Goal: Task Accomplishment & Management: Use online tool/utility

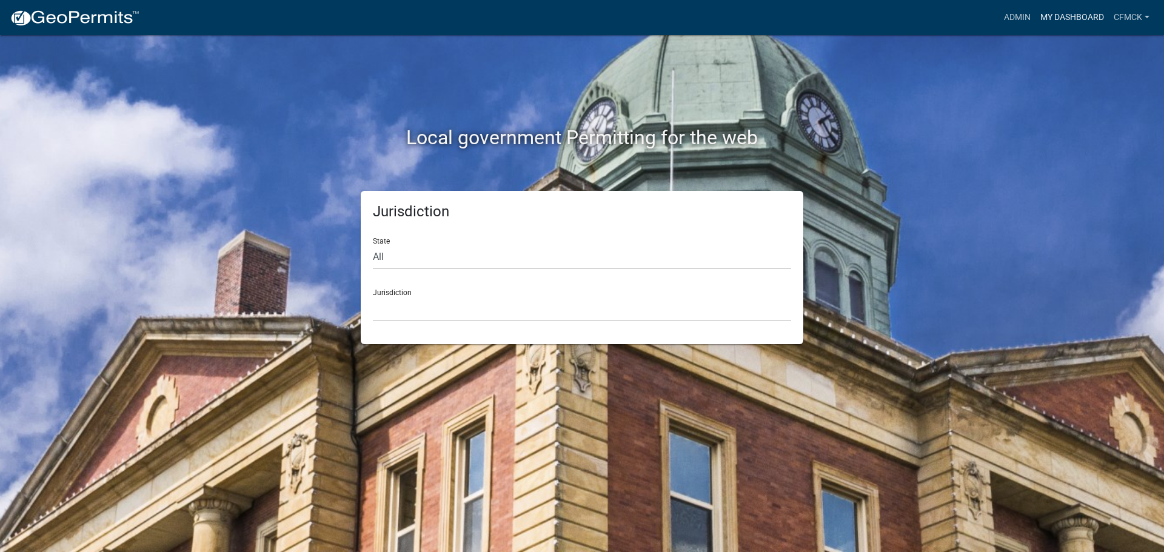
click at [1071, 15] on link "My Dashboard" at bounding box center [1071, 17] width 73 height 23
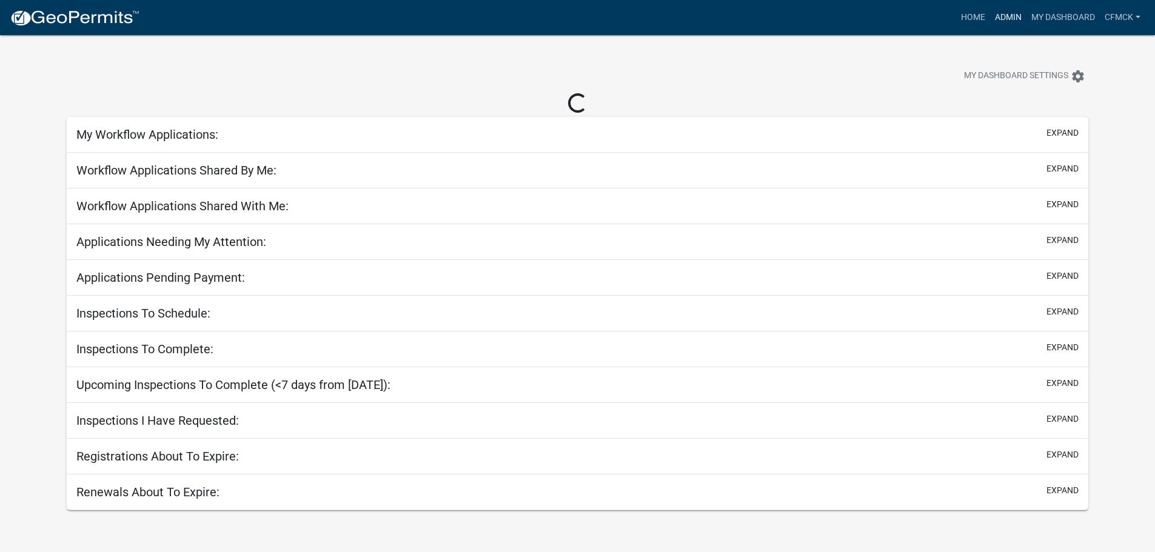
click at [1008, 17] on link "Admin" at bounding box center [1008, 17] width 36 height 23
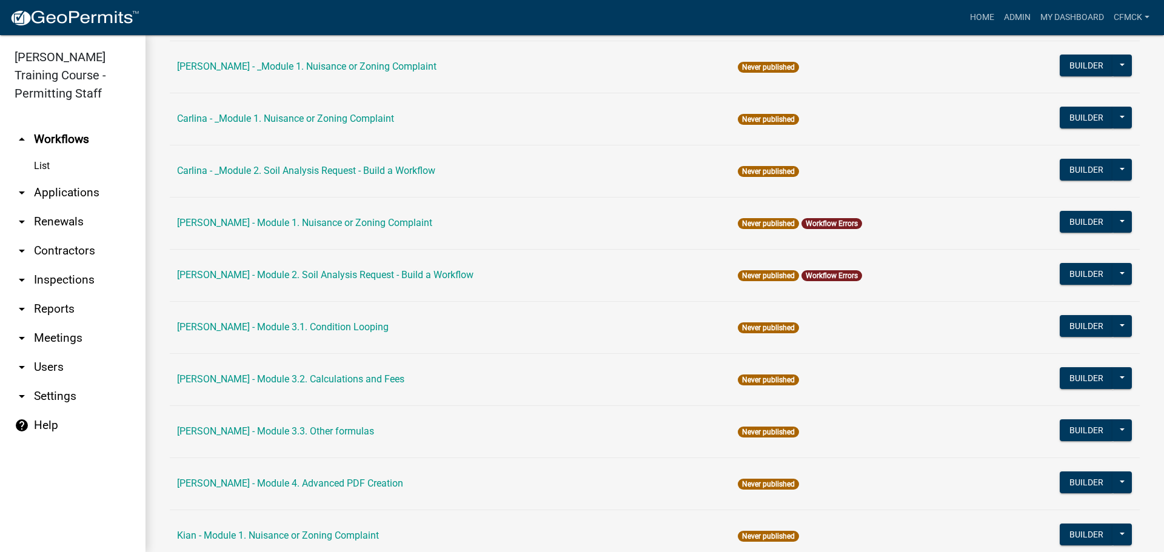
scroll to position [485, 0]
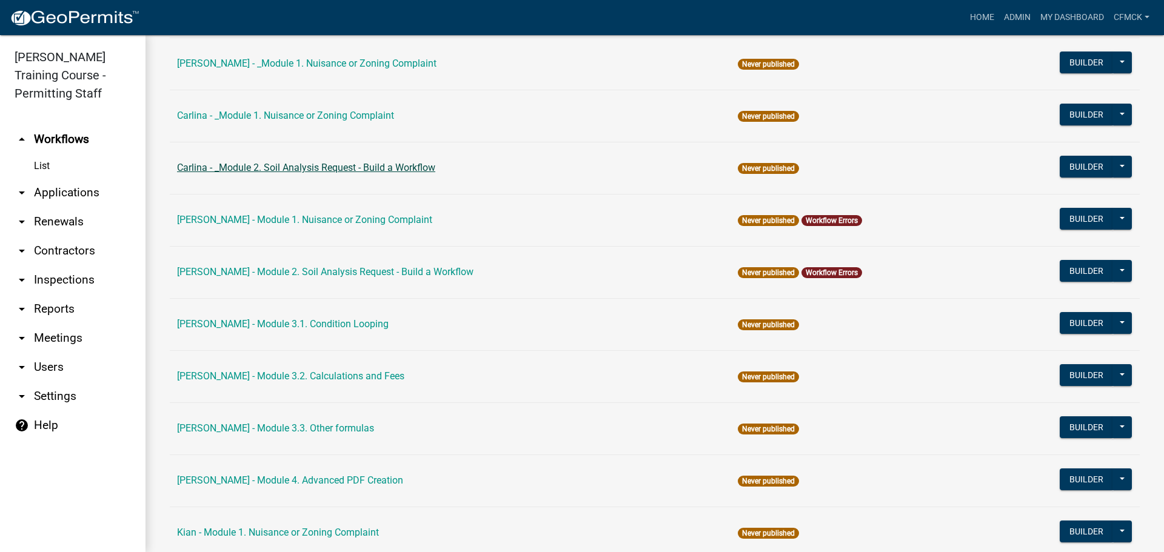
click at [290, 170] on link "Carlina - _Module 2. Soil Analysis Request - Build a Workflow" at bounding box center [306, 168] width 258 height 12
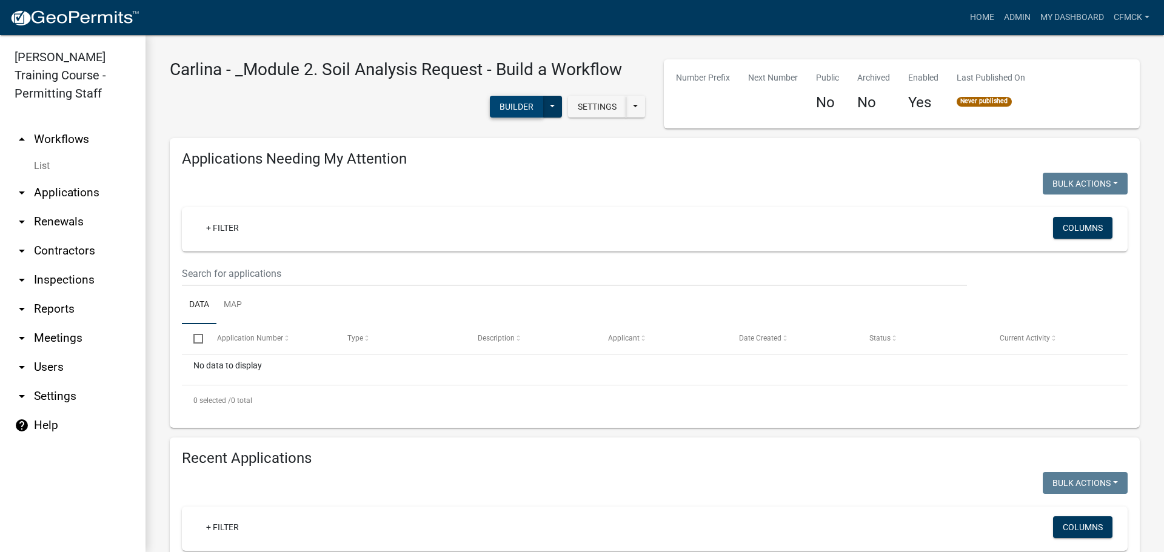
click at [501, 115] on button "Builder" at bounding box center [516, 107] width 53 height 22
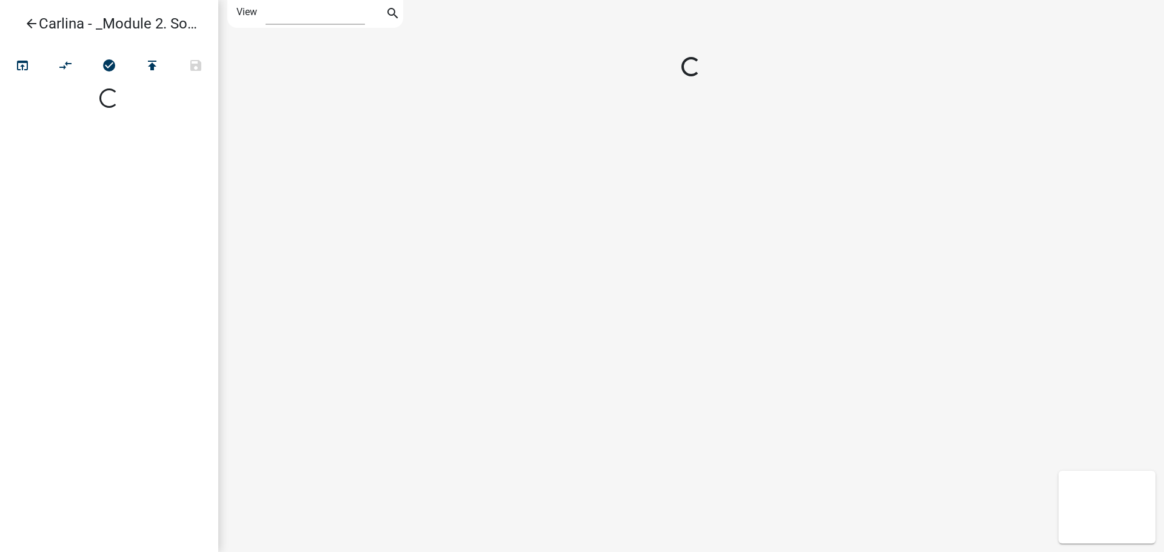
select select "1"
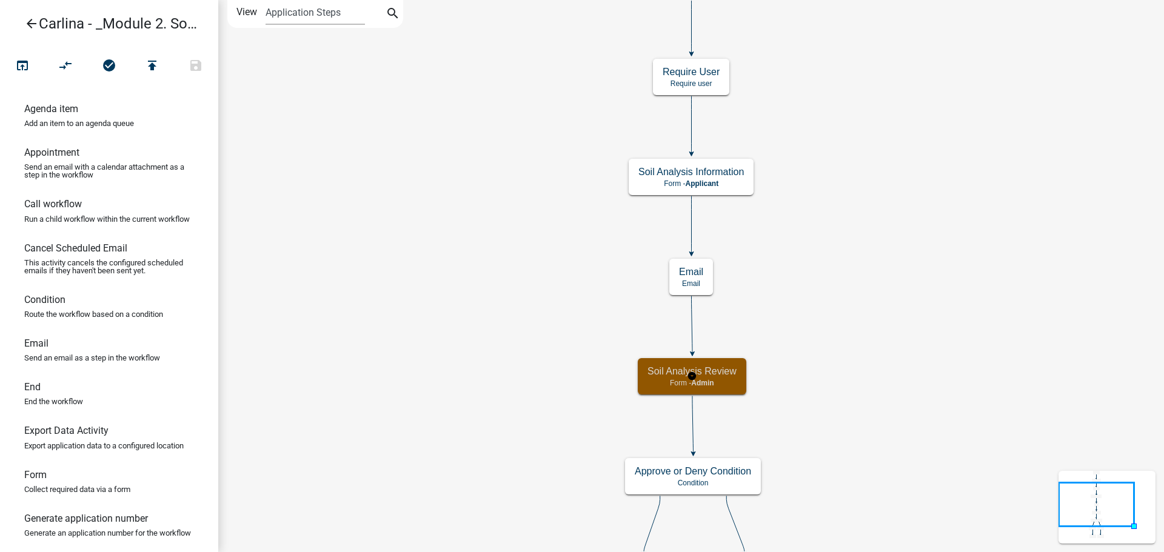
click at [723, 378] on div "Soil Analysis Review Form - Admin" at bounding box center [692, 376] width 109 height 36
select select "1915EA58-7059-4941-9CAC-DBBDEE29AFEC"
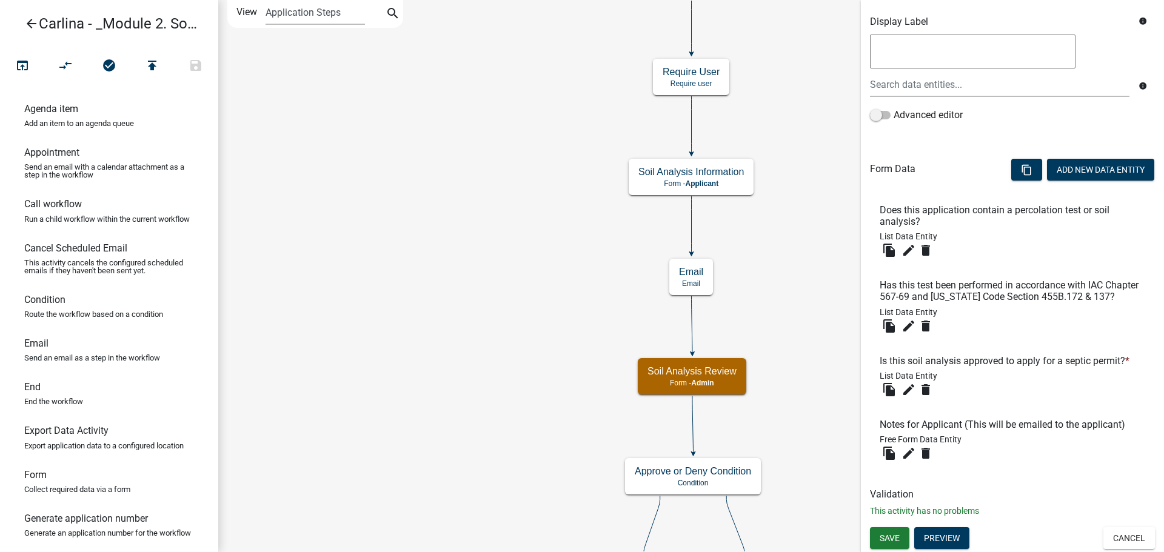
scroll to position [250, 0]
click at [913, 450] on icon "edit" at bounding box center [908, 453] width 15 height 15
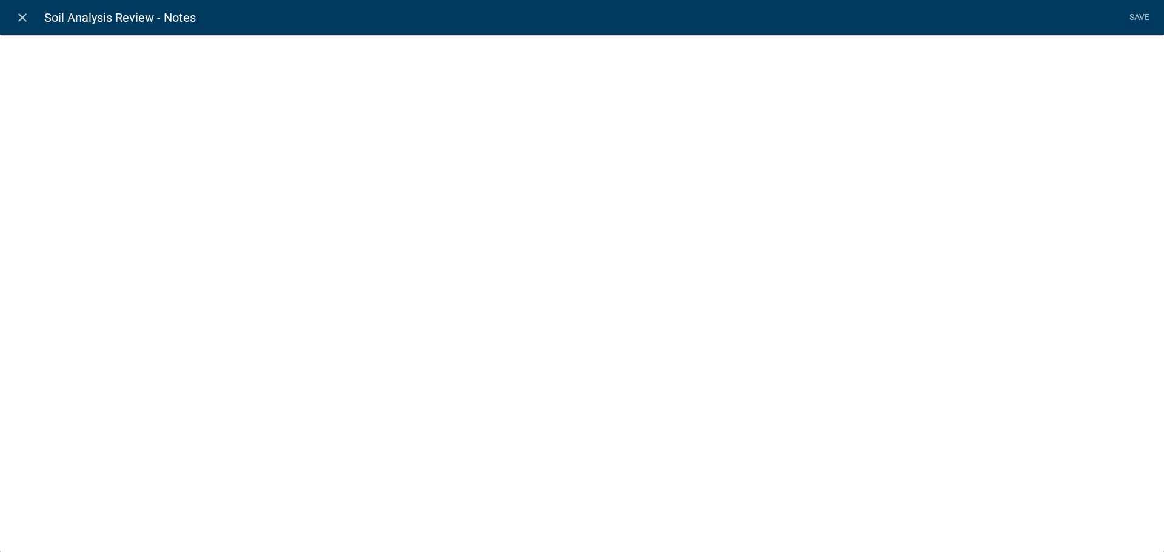
select select
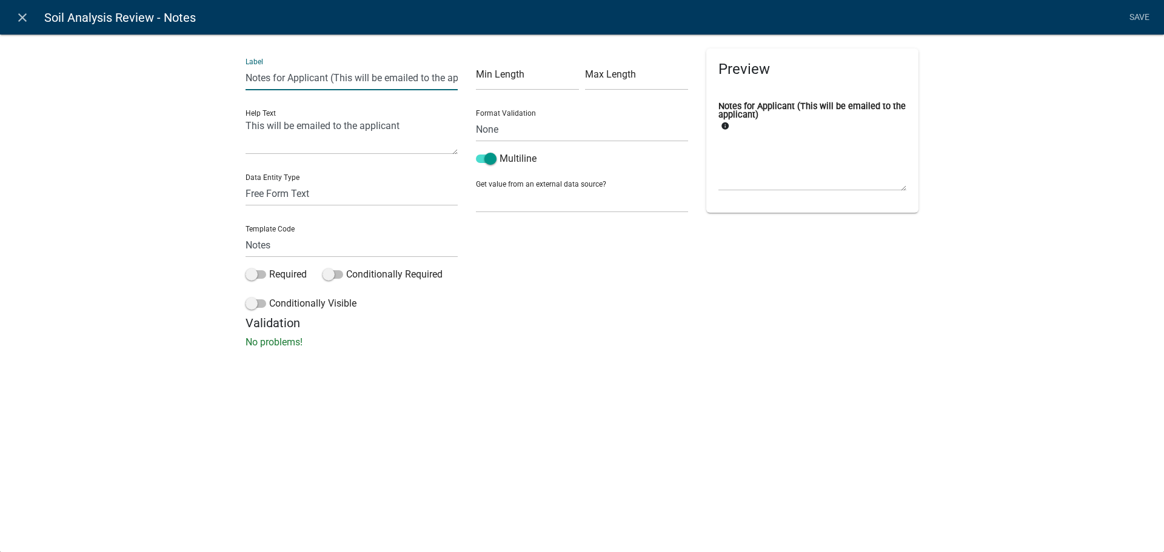
scroll to position [0, 35]
drag, startPoint x: 330, startPoint y: 80, endPoint x: 481, endPoint y: 82, distance: 151.0
click at [481, 82] on div "Label Notes for Applicant (This will be emailed to the applicant) Help Text Thi…" at bounding box center [581, 181] width 691 height 267
click at [391, 142] on textarea "This will be emailed to the applicant" at bounding box center [352, 136] width 212 height 38
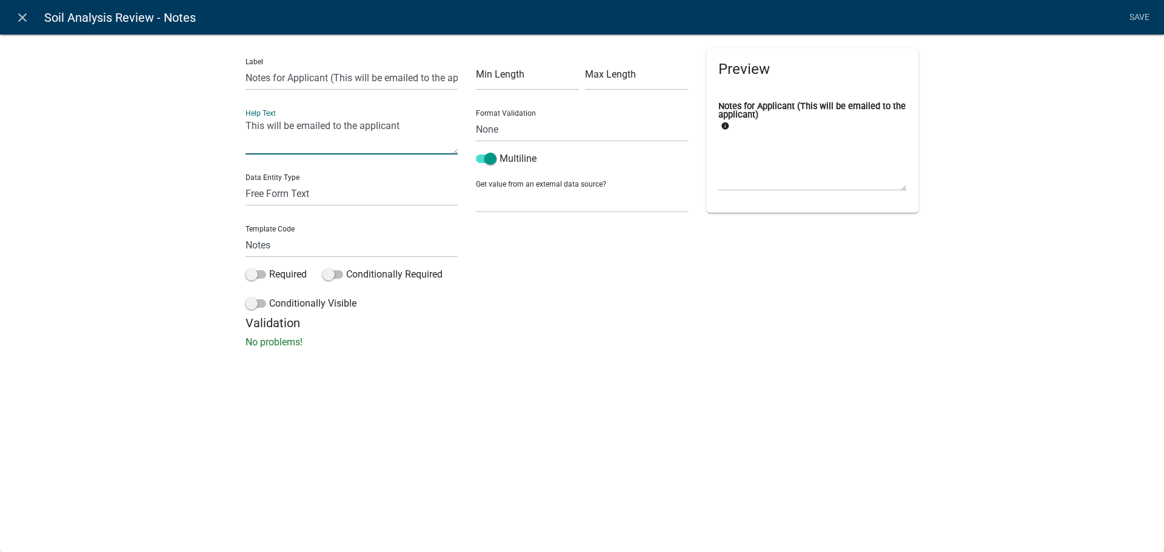
drag, startPoint x: 415, startPoint y: 132, endPoint x: 233, endPoint y: 129, distance: 181.9
click at [233, 129] on div "Label Notes for Applicant (This will be emailed to the applicant) Help Text Thi…" at bounding box center [582, 195] width 1164 height 361
click at [25, 18] on icon "close" at bounding box center [22, 17] width 15 height 15
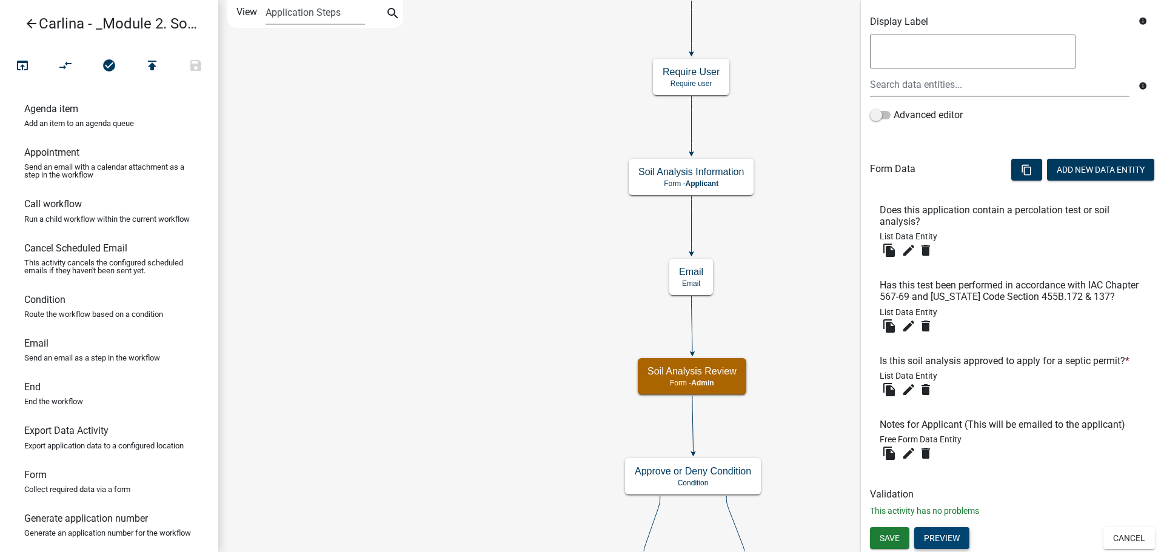
click at [931, 535] on button "Preview" at bounding box center [941, 538] width 55 height 22
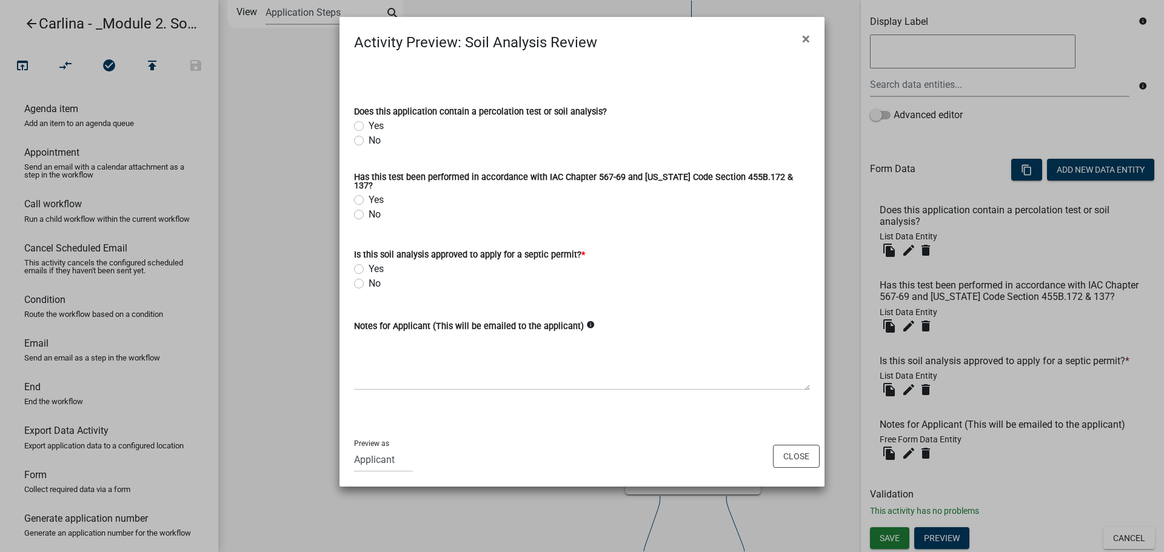
click at [586, 321] on icon "info" at bounding box center [590, 325] width 8 height 8
click at [404, 346] on textarea "Notes for Applicant (This will be emailed to the applicant)" at bounding box center [582, 361] width 456 height 57
drag, startPoint x: 433, startPoint y: 321, endPoint x: 572, endPoint y: 327, distance: 138.4
click at [572, 327] on div "Notes for Applicant (This will be emailed to the applicant) info" at bounding box center [582, 326] width 456 height 15
click at [586, 321] on icon "info" at bounding box center [590, 325] width 8 height 8
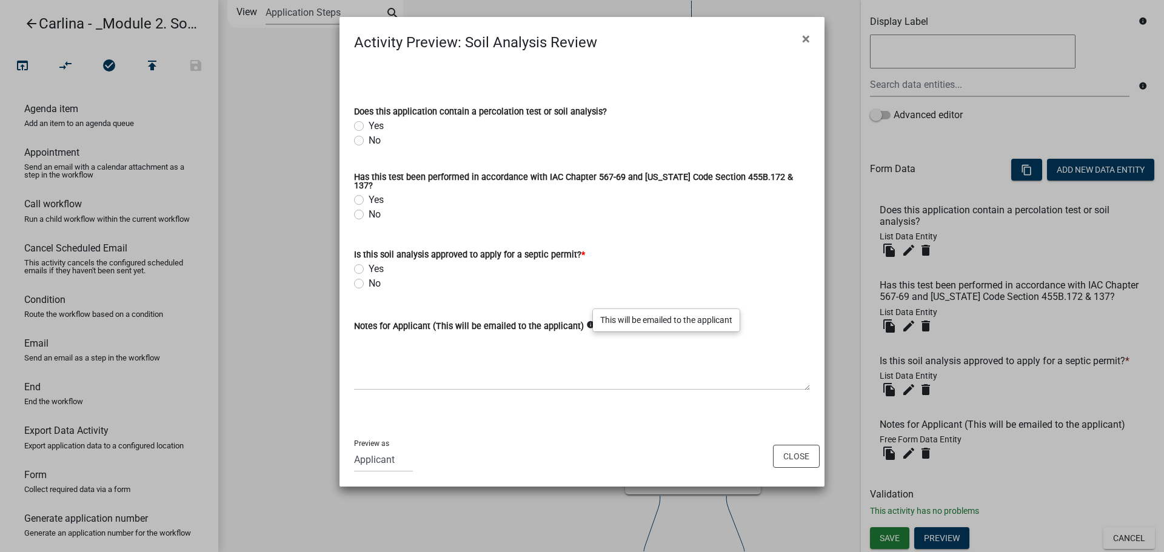
click at [586, 321] on icon "info" at bounding box center [590, 325] width 8 height 8
click at [575, 333] on textarea "Notes for Applicant (This will be emailed to the applicant)" at bounding box center [582, 361] width 456 height 57
click at [586, 321] on icon "info" at bounding box center [590, 325] width 8 height 8
click at [586, 323] on icon "info" at bounding box center [590, 325] width 8 height 8
click at [586, 321] on icon "info" at bounding box center [590, 325] width 8 height 8
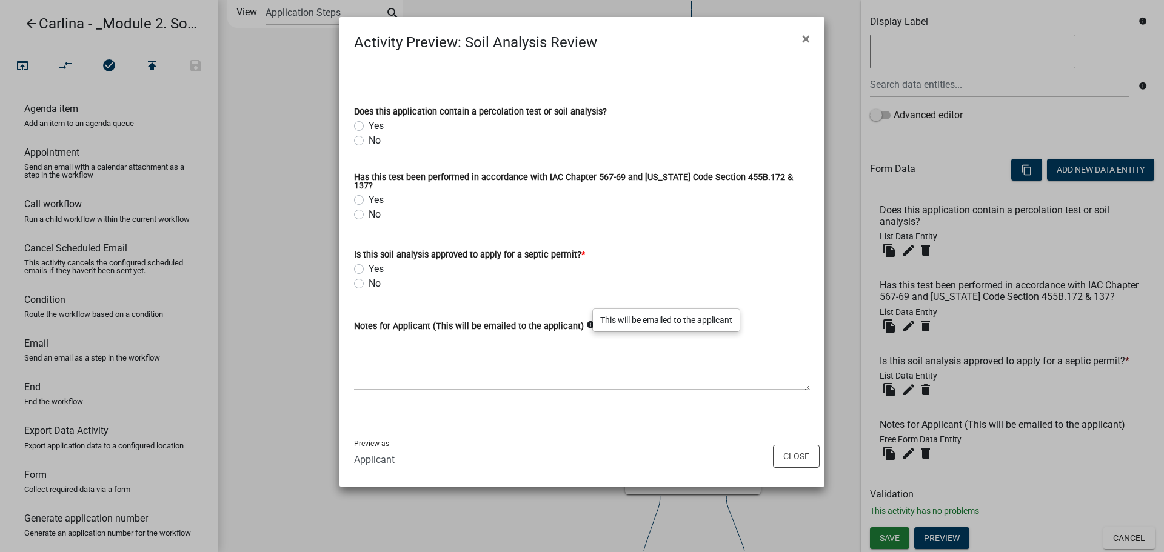
click at [586, 321] on icon "info" at bounding box center [590, 325] width 8 height 8
click at [798, 450] on button "Close" at bounding box center [796, 456] width 47 height 23
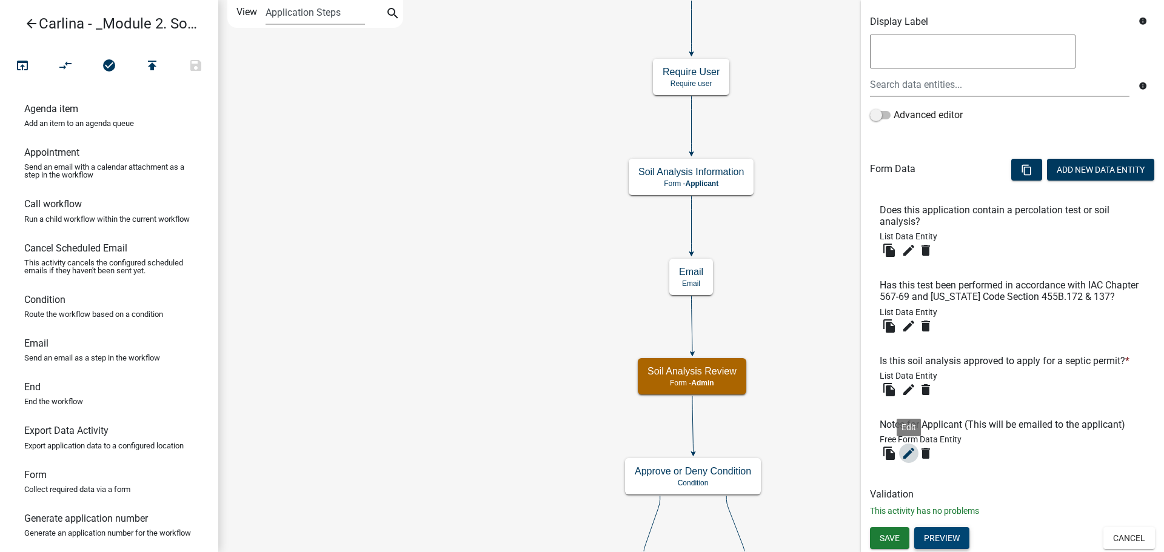
click at [906, 454] on icon "edit" at bounding box center [908, 453] width 15 height 15
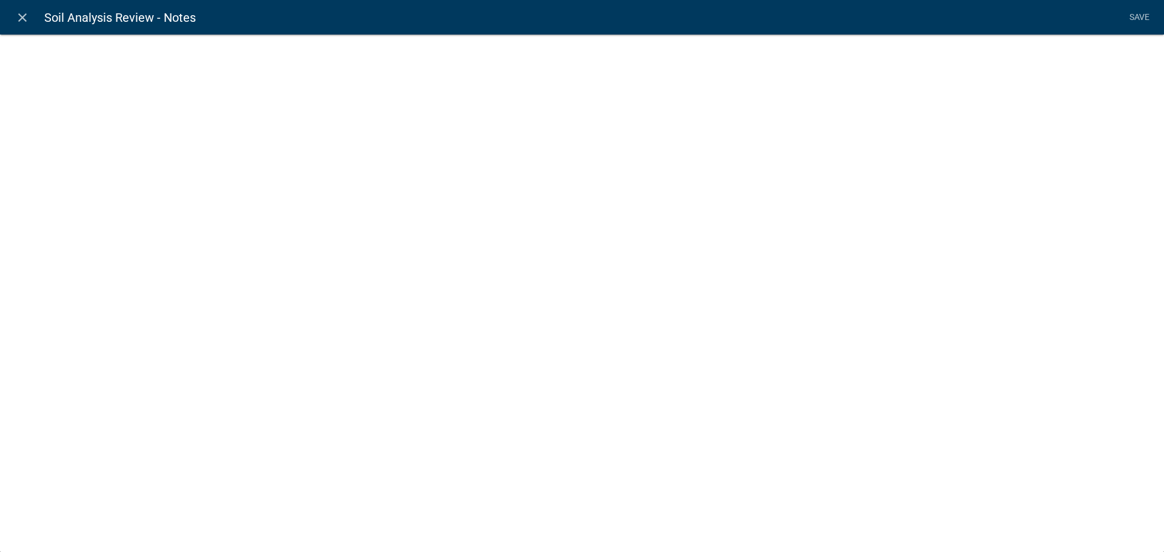
select select
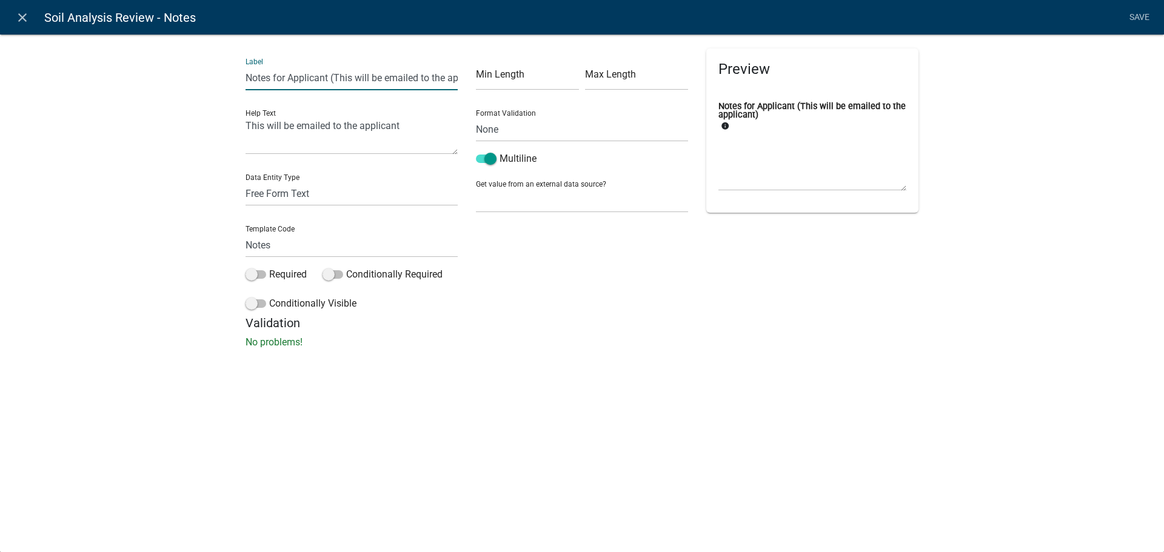
scroll to position [0, 35]
drag, startPoint x: 328, startPoint y: 81, endPoint x: 486, endPoint y: 79, distance: 157.6
click at [486, 79] on div "Label Notes for Applicant (This will be emailed to the applicant) Help Text Thi…" at bounding box center [581, 181] width 691 height 267
type input "Notes for Applicant"
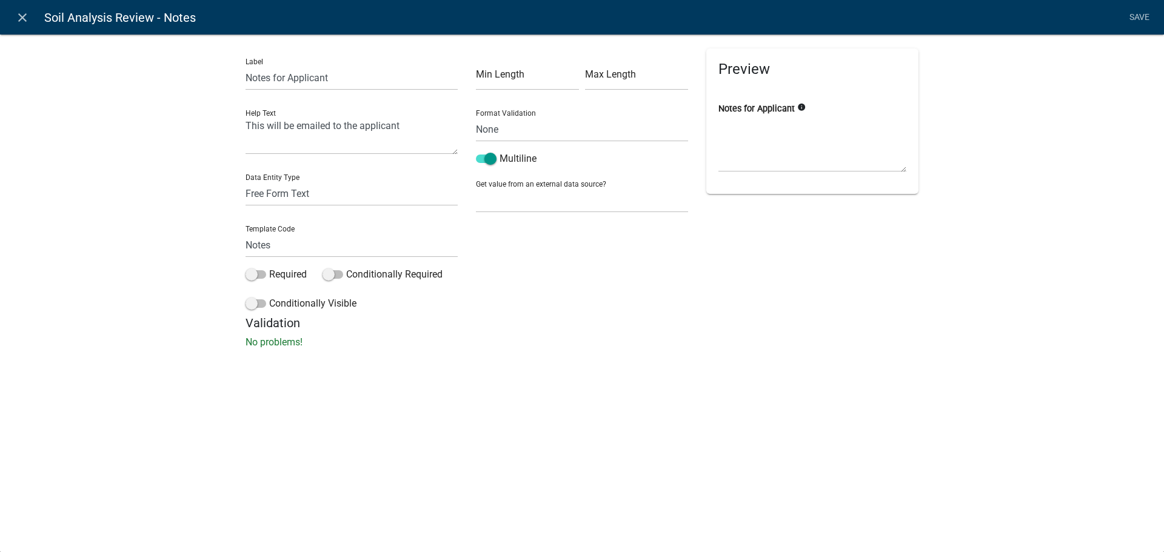
click at [236, 156] on div "Label Notes for Applicant Help Text This will be emailed to the applicant Data …" at bounding box center [351, 181] width 230 height 267
click at [1135, 18] on link "Save" at bounding box center [1139, 17] width 30 height 23
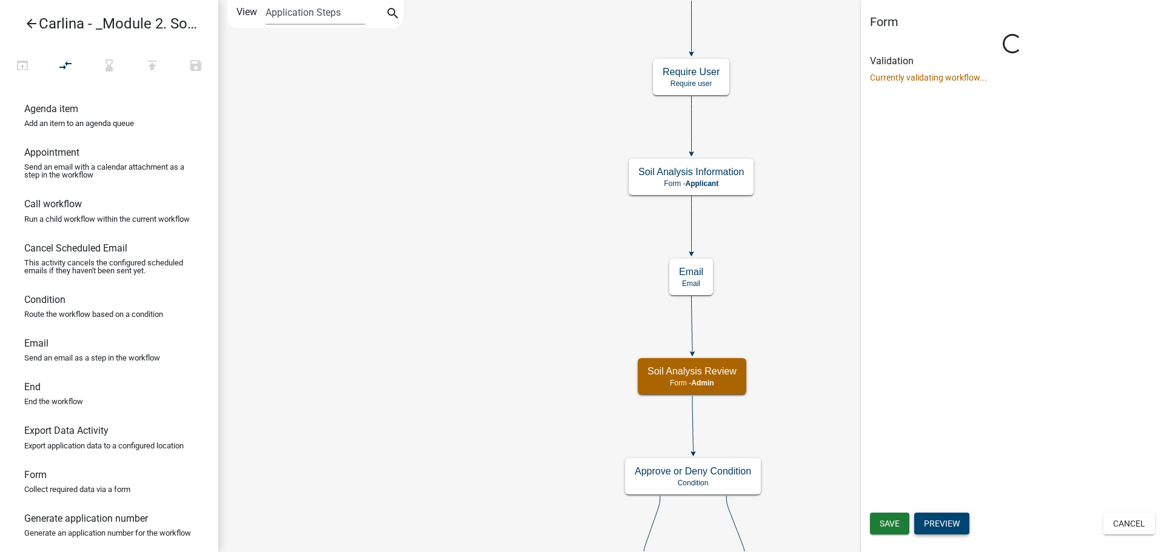
scroll to position [0, 0]
select select "1915EA58-7059-4941-9CAC-DBBDEE29AFEC"
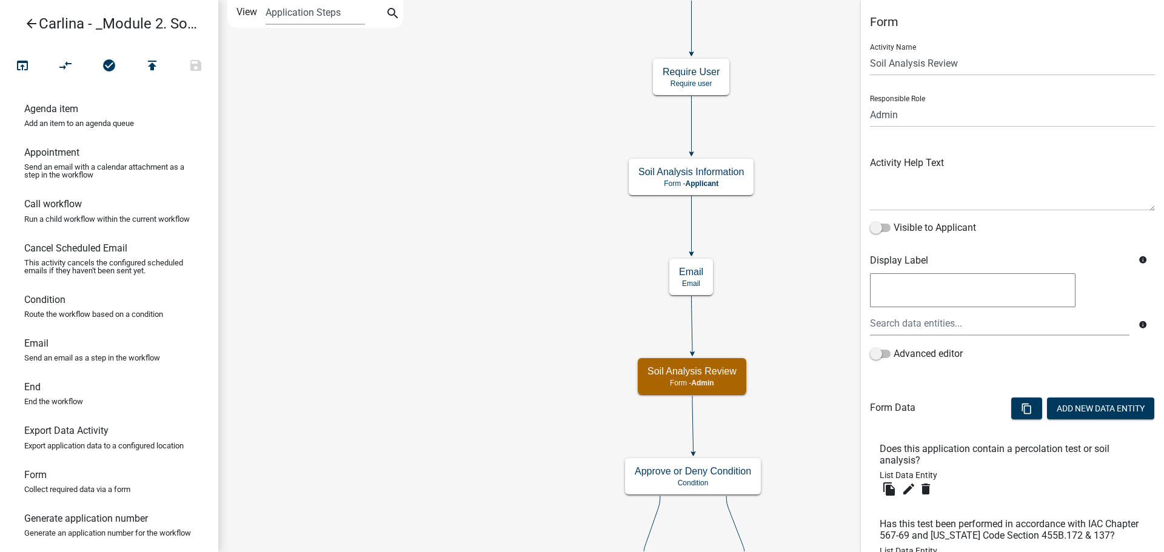
click at [892, 524] on h6 "Has this test been performed in accordance with IAC Chapter 567-69 and [US_STAT…" at bounding box center [1013, 529] width 266 height 23
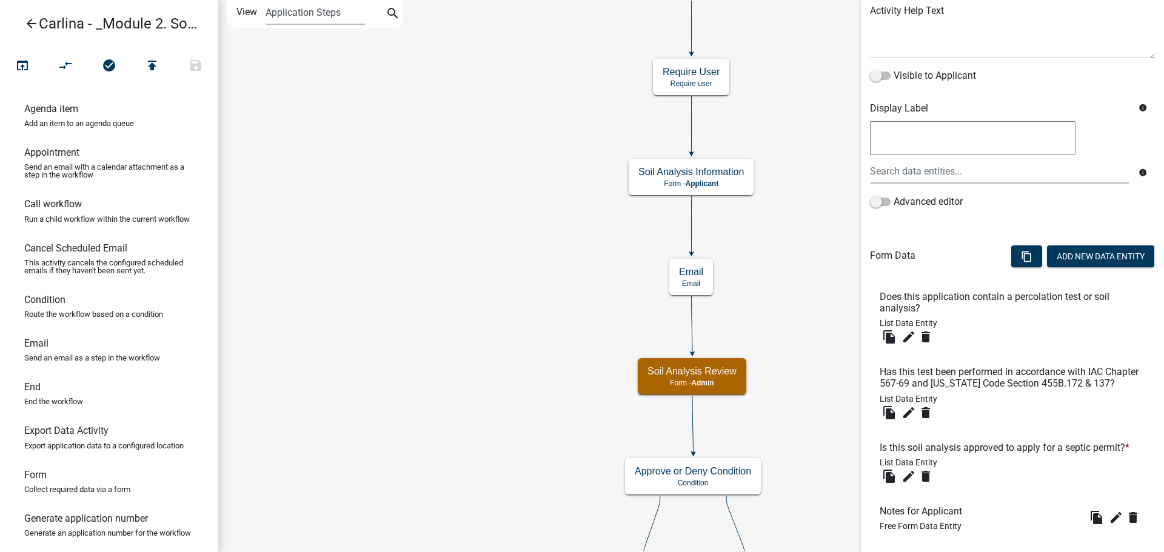
scroll to position [231, 0]
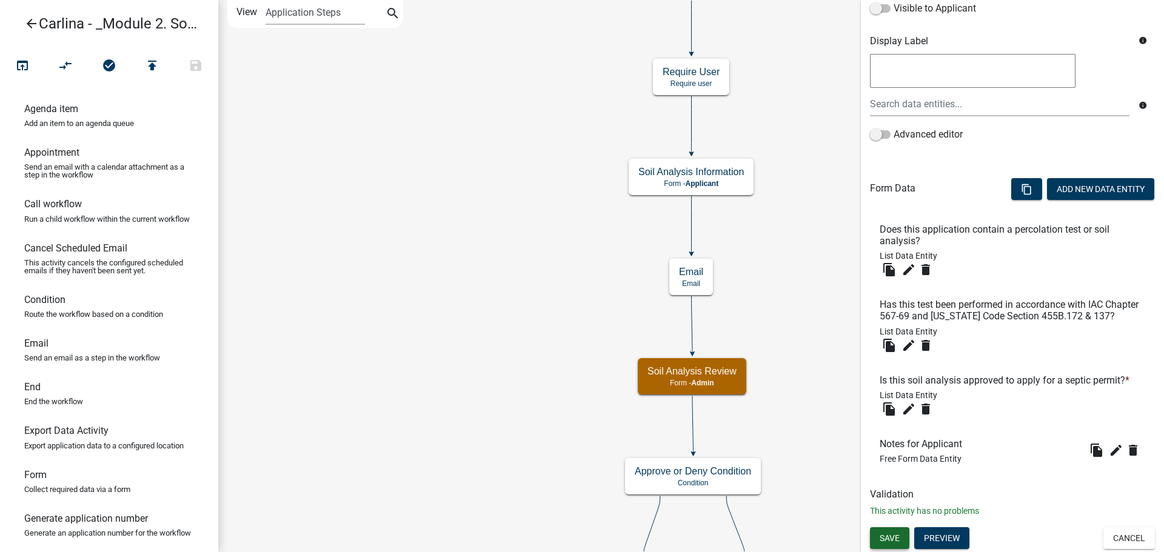
click at [895, 537] on span "Save" at bounding box center [890, 538] width 20 height 10
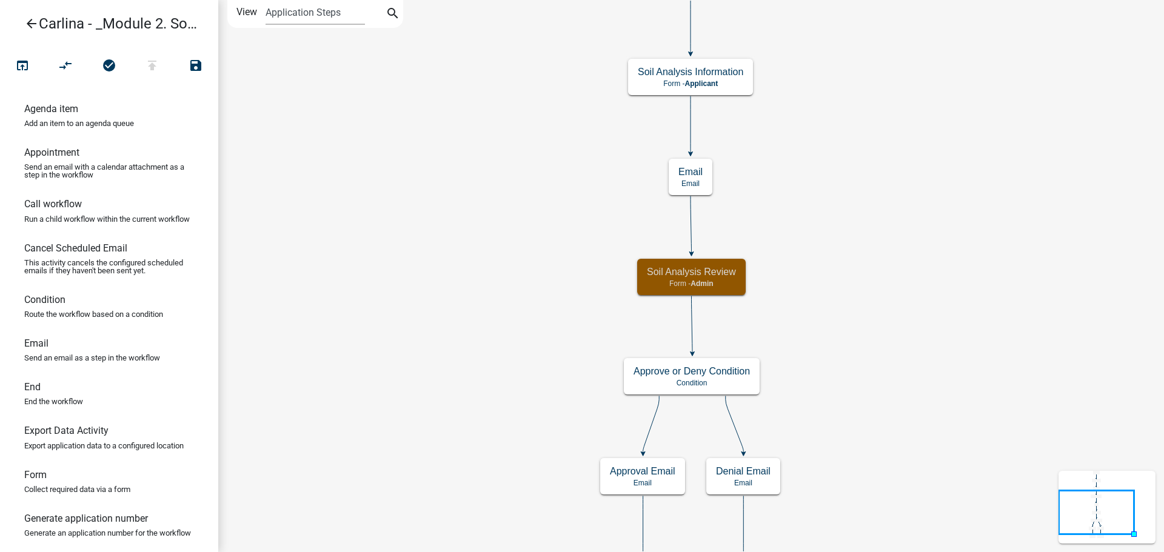
scroll to position [0, 0]
click at [520, 223] on icon "Start Start - Applicant Parcel search Parcel search - Applicant Require User Re…" at bounding box center [691, 299] width 945 height 596
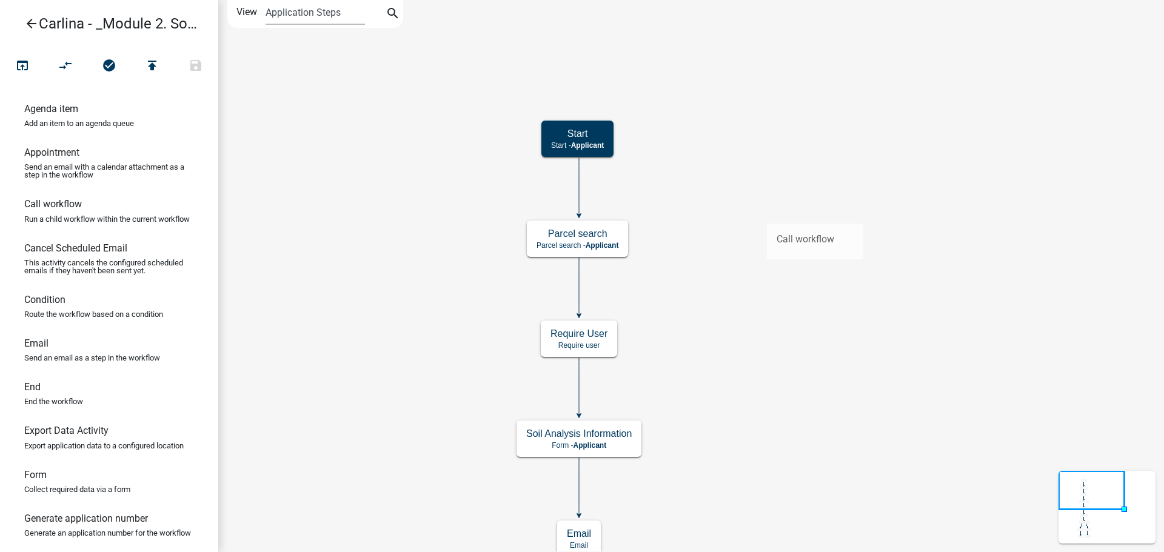
drag, startPoint x: 53, startPoint y: 202, endPoint x: 766, endPoint y: 215, distance: 713.0
click at [766, 215] on div "arrow_back Carlina - _Module 2. Soil Analysis Request - Build a Workflow open_i…" at bounding box center [582, 276] width 1164 height 552
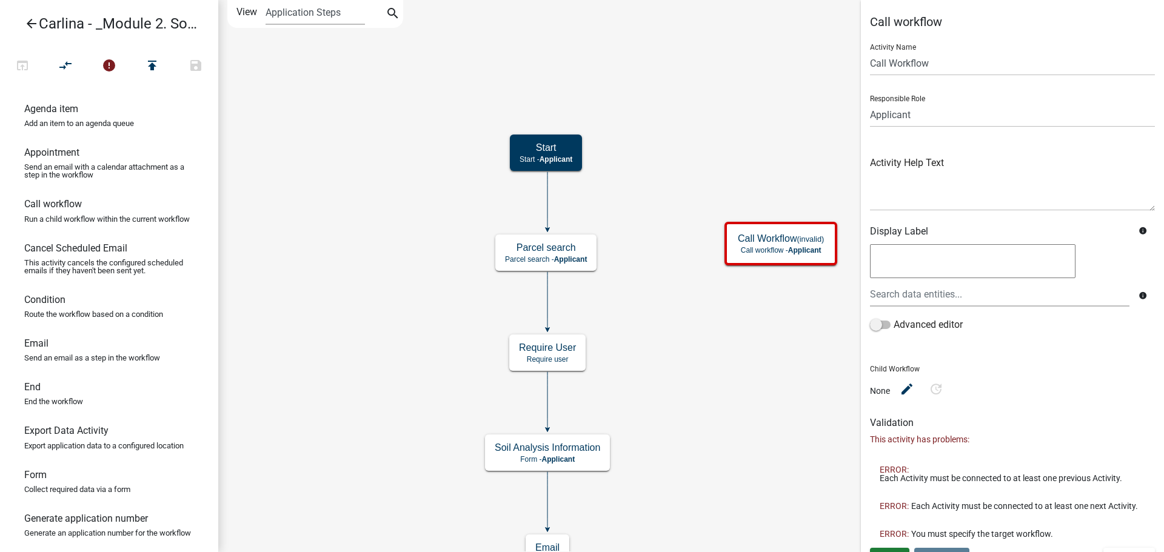
scroll to position [29, 0]
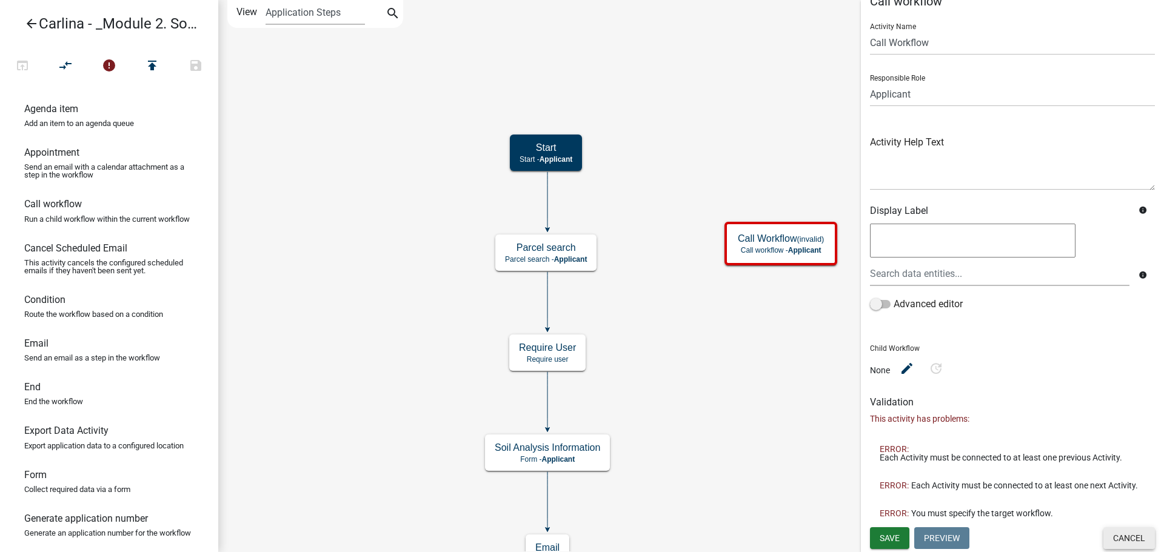
click at [1121, 537] on button "Cancel" at bounding box center [1129, 538] width 52 height 22
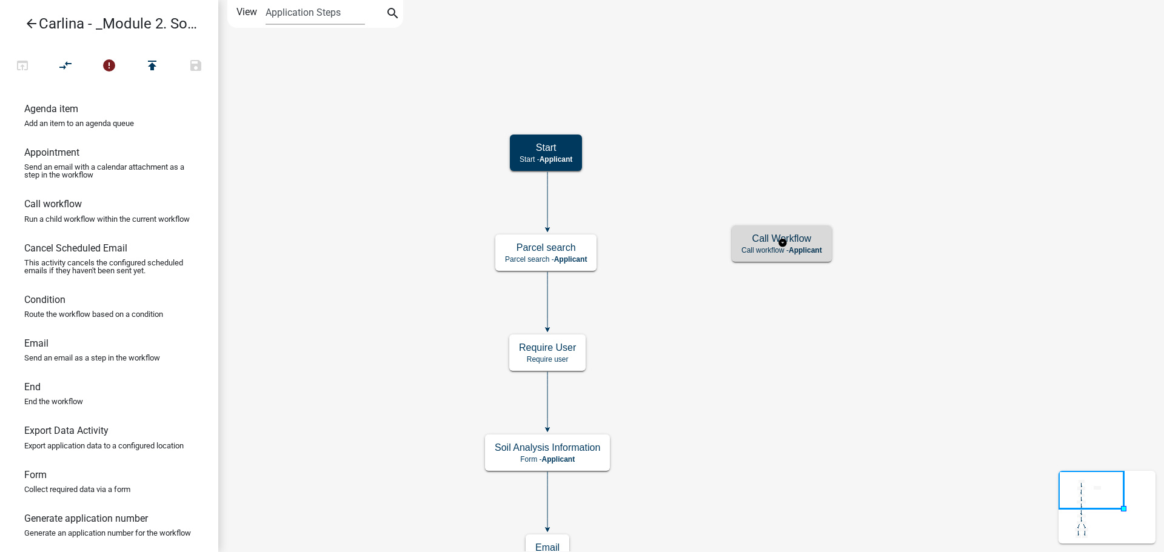
click at [806, 228] on div "Call Workflow Call workflow - Applicant" at bounding box center [782, 244] width 100 height 36
click at [815, 249] on span "Applicant" at bounding box center [805, 250] width 33 height 8
click at [744, 235] on icon "Start Start - Applicant Parcel search Parcel search - Applicant Require User Re…" at bounding box center [691, 487] width 945 height 972
drag, startPoint x: 56, startPoint y: 161, endPoint x: 681, endPoint y: 225, distance: 628.3
click at [681, 225] on div "arrow_back Carlina - _Module 2. Soil Analysis Request - Build a Workflow open_i…" at bounding box center [582, 276] width 1164 height 552
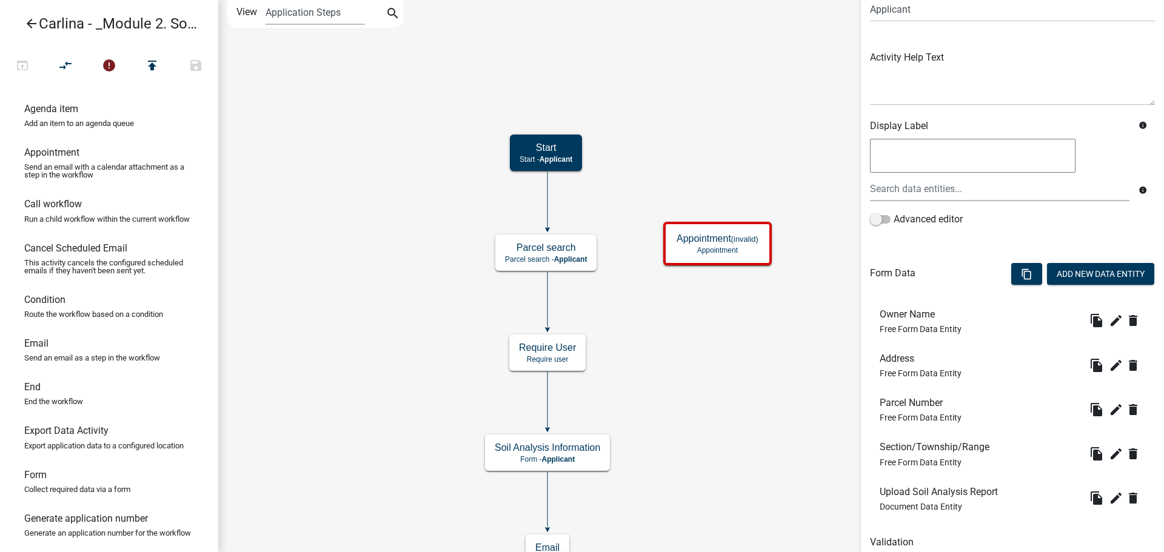
scroll to position [153, 0]
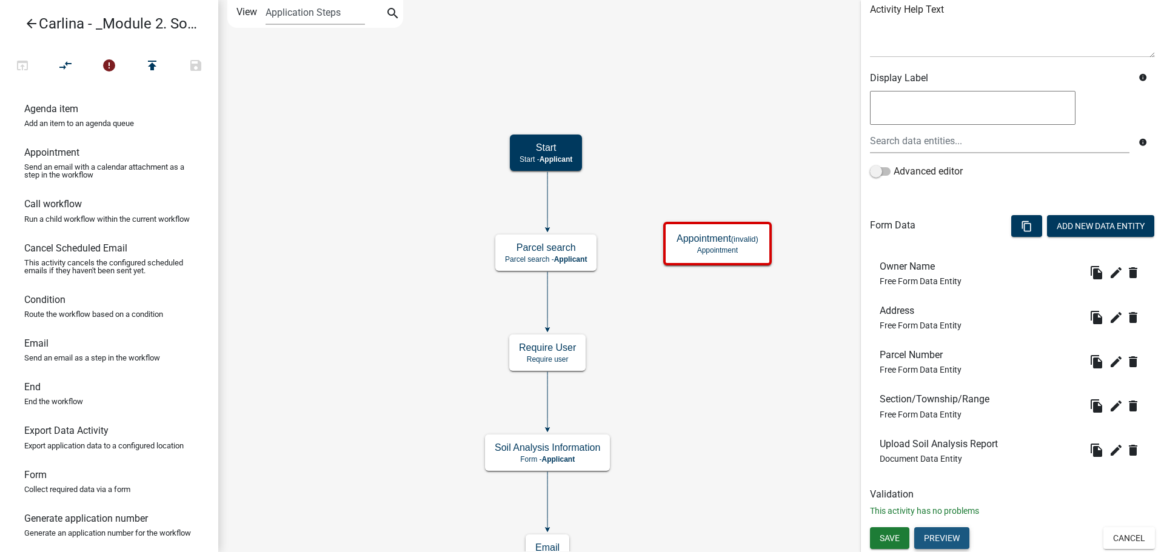
click at [957, 543] on button "Preview" at bounding box center [941, 538] width 55 height 22
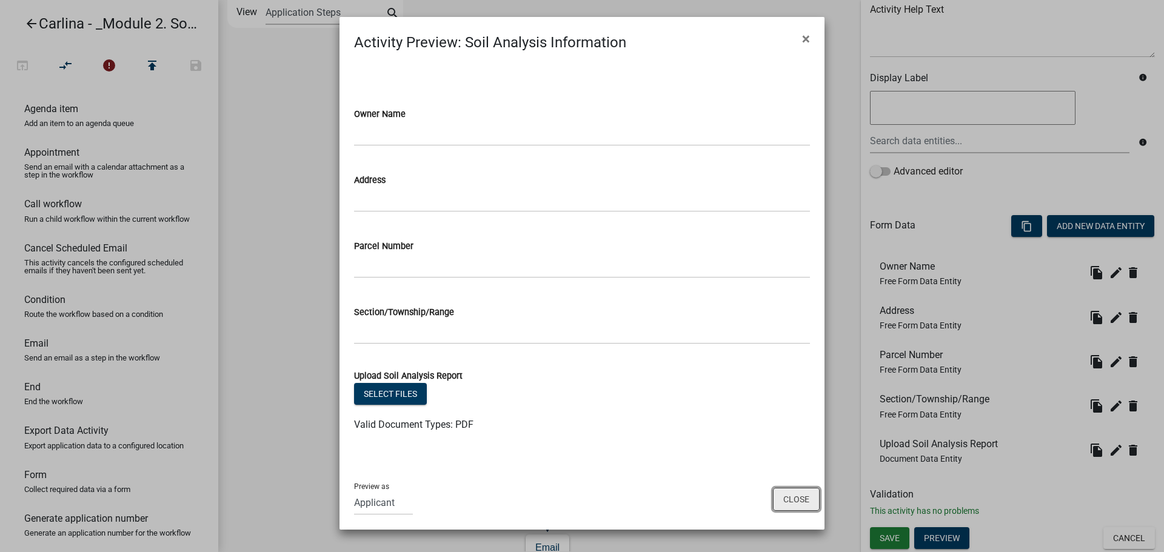
click at [787, 497] on button "Close" at bounding box center [796, 499] width 47 height 23
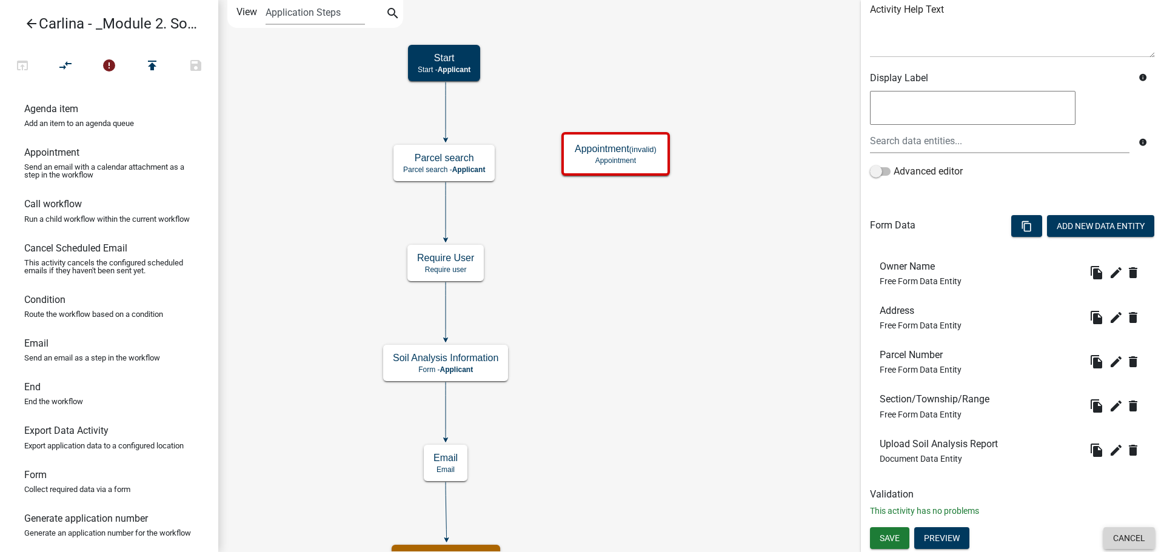
click at [1103, 540] on button "Cancel" at bounding box center [1129, 538] width 52 height 22
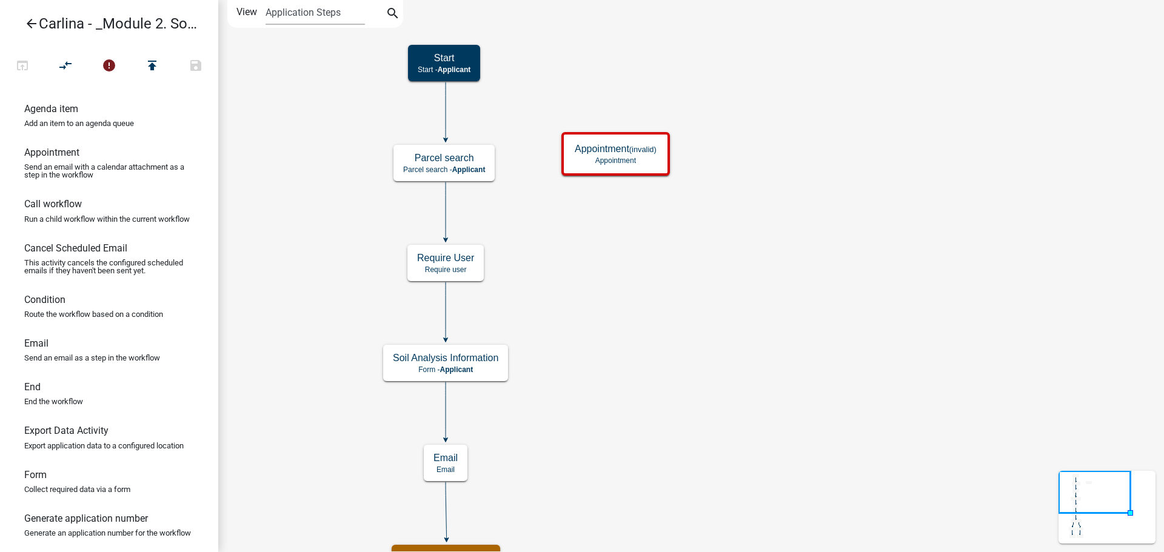
click at [705, 292] on icon "Start Start - Applicant Parcel search Parcel search - Applicant Require User Re…" at bounding box center [691, 442] width 945 height 882
click at [589, 213] on icon "Start Start - Applicant Parcel search Parcel search - Applicant Require User Re…" at bounding box center [691, 442] width 945 height 882
